Goal: Check status: Check status

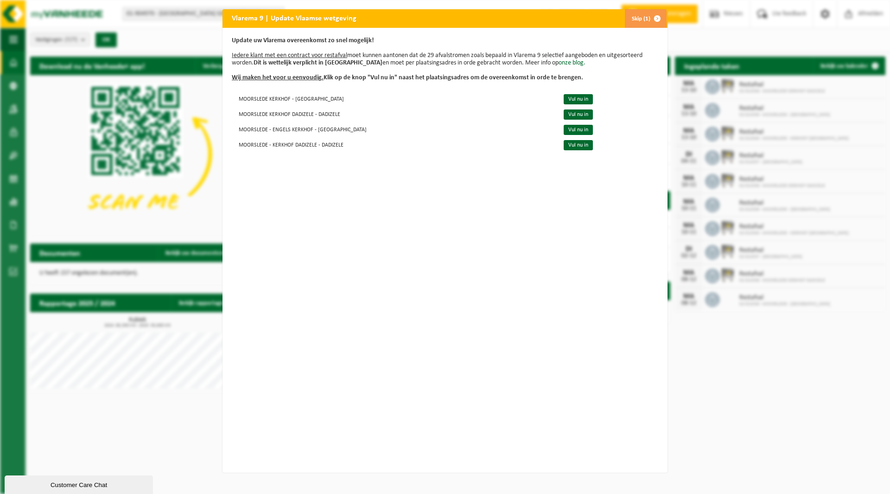
click at [652, 18] on span "button" at bounding box center [657, 18] width 19 height 19
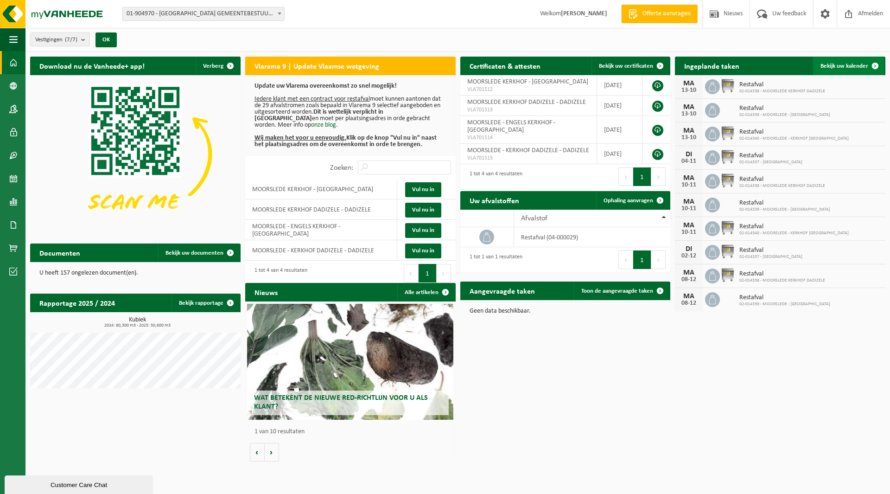
click at [877, 64] on span at bounding box center [875, 66] width 19 height 19
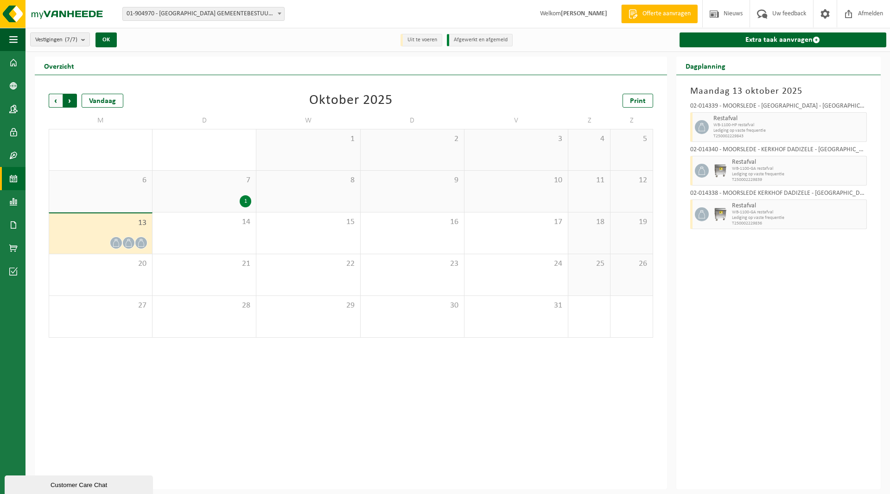
click at [54, 99] on span "Vorige" at bounding box center [56, 101] width 14 height 14
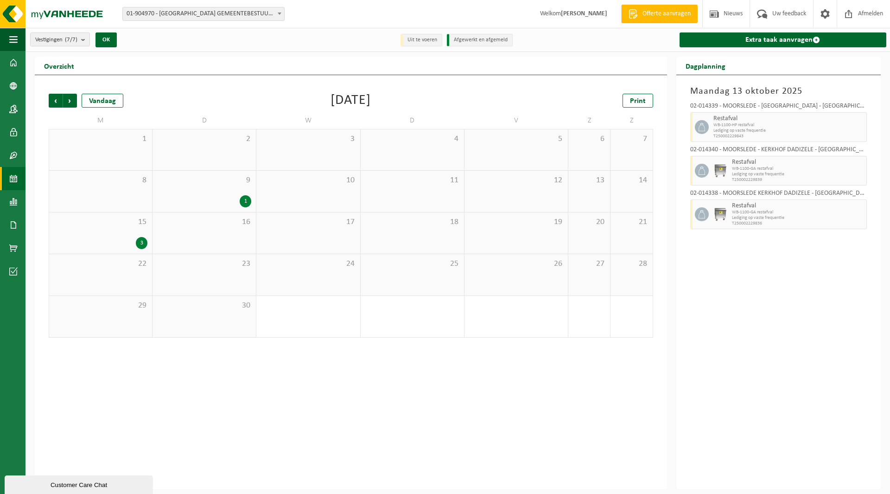
click at [54, 99] on span "Vorige" at bounding box center [56, 101] width 14 height 14
click at [73, 99] on span "Volgende" at bounding box center [70, 101] width 14 height 14
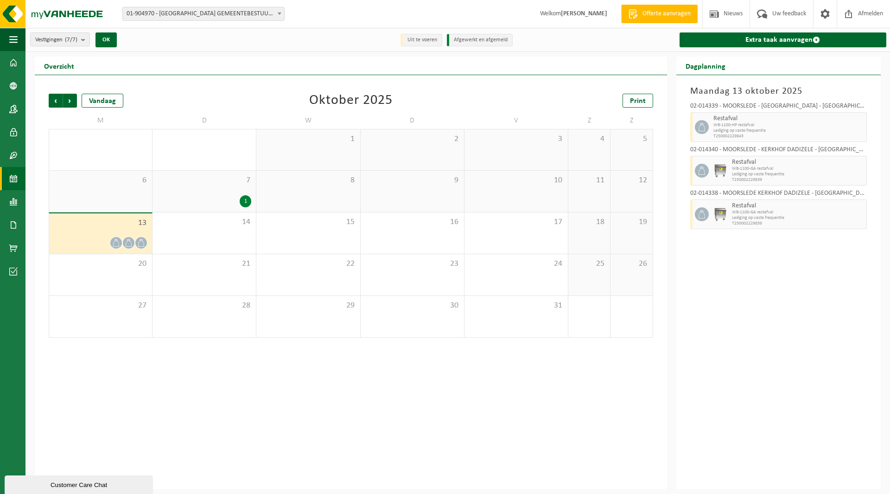
click at [215, 197] on div "1" at bounding box center [204, 201] width 94 height 12
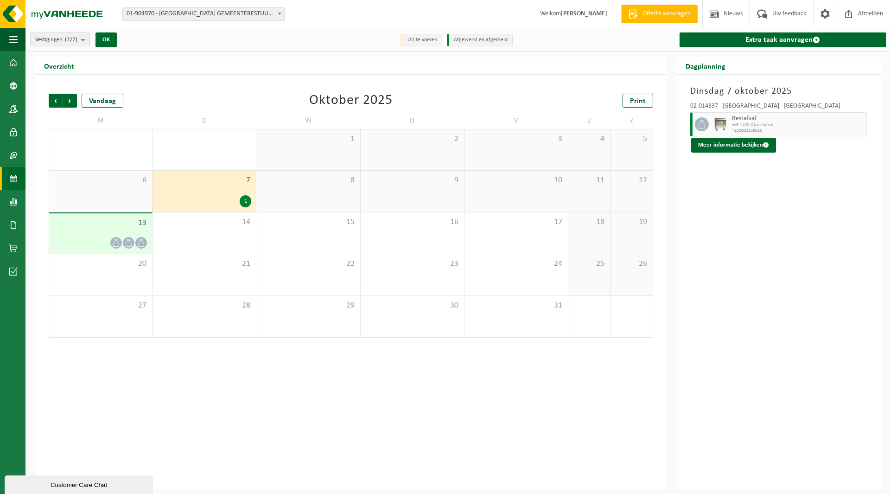
click at [115, 234] on div "13" at bounding box center [100, 233] width 103 height 40
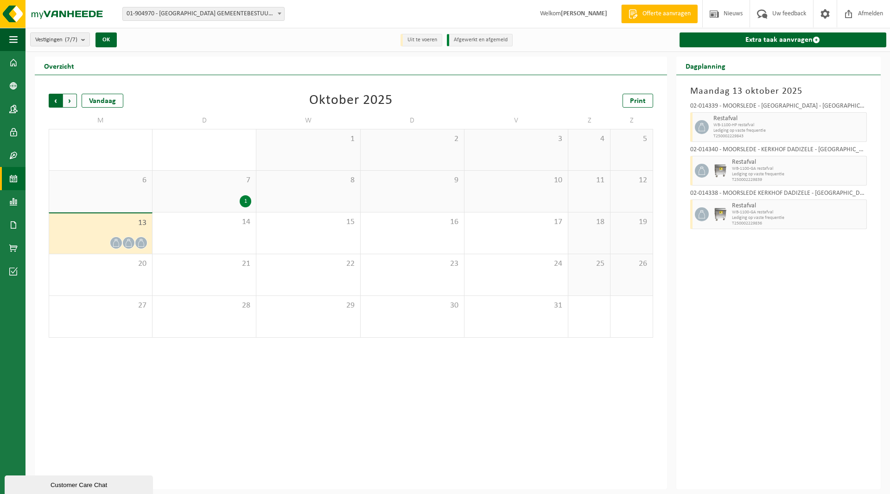
click at [70, 100] on span "Volgende" at bounding box center [70, 101] width 14 height 14
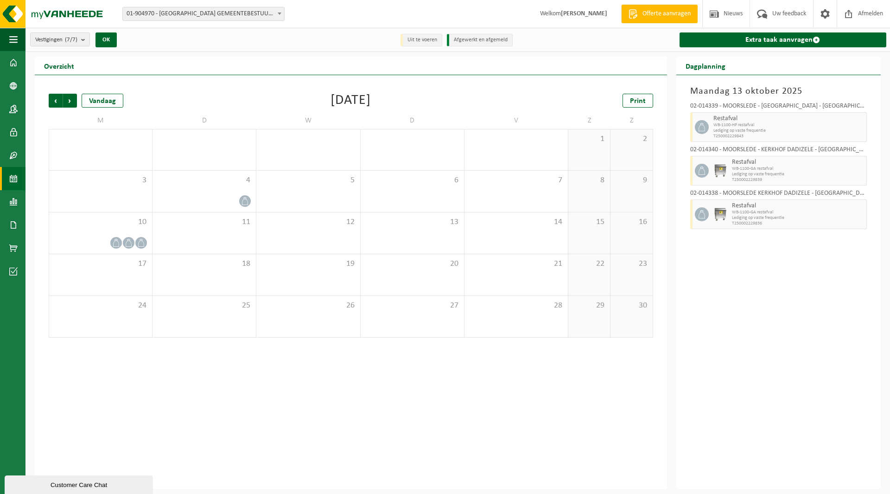
click at [70, 100] on span "Volgende" at bounding box center [70, 101] width 14 height 14
click at [51, 98] on span "Vorige" at bounding box center [56, 101] width 14 height 14
